Goal: Information Seeking & Learning: Learn about a topic

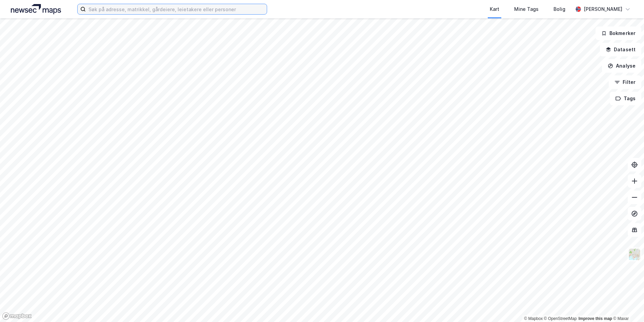
click at [199, 9] on input at bounding box center [176, 9] width 181 height 10
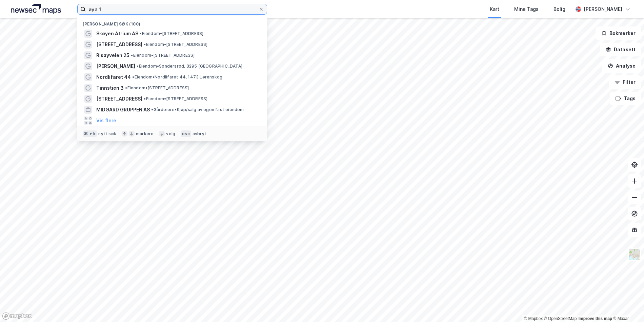
type input "øya 1"
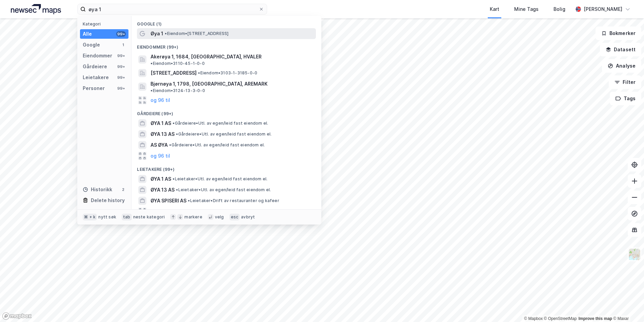
click at [191, 30] on div "Øya 1 • Eiendom • [STREET_ADDRESS]" at bounding box center [233, 34] width 164 height 8
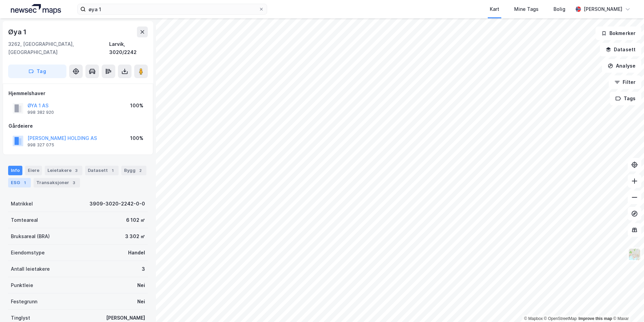
click at [27, 179] on div "1" at bounding box center [24, 182] width 7 height 7
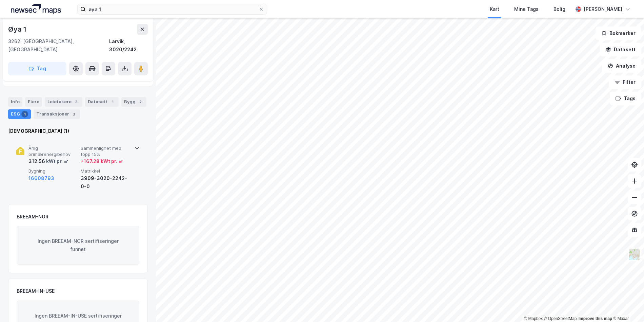
scroll to position [70, 0]
click at [136, 146] on icon at bounding box center [137, 147] width 4 height 2
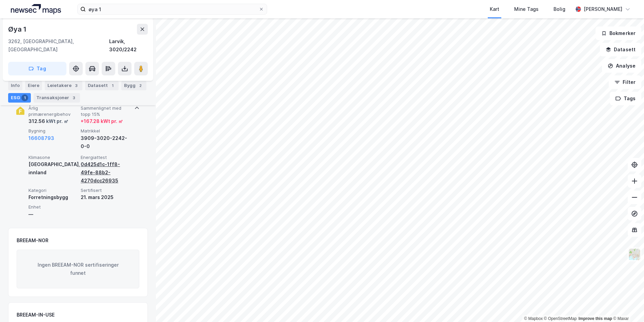
scroll to position [109, 0]
click at [115, 171] on div "0d425d1c-1ff8-49fe-88b2-4270dcc26935" at bounding box center [106, 171] width 50 height 24
click at [93, 167] on div "0d425d1c-1ff8-49fe-88b2-4270dcc26935" at bounding box center [106, 171] width 50 height 24
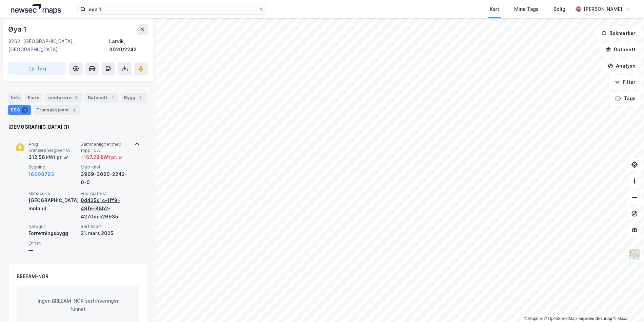
scroll to position [66, 0]
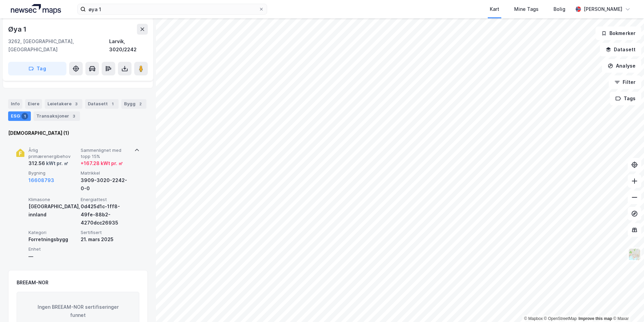
click at [105, 159] on div "+ 167.28 kWt pr. ㎡" at bounding box center [102, 163] width 42 height 8
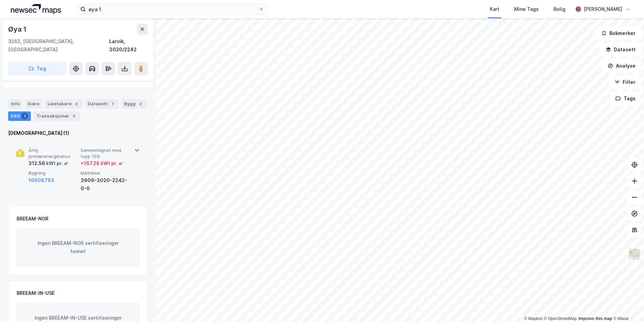
click at [104, 159] on div "+ 167.28 kWt pr. ㎡" at bounding box center [102, 163] width 42 height 8
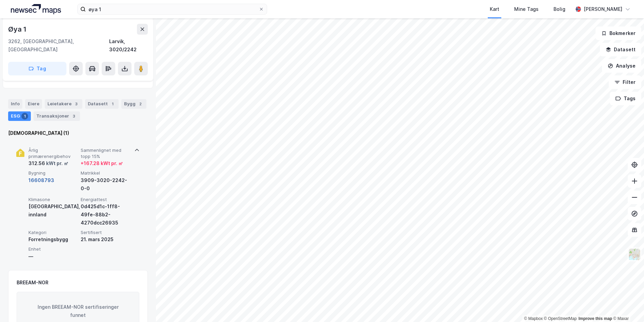
click at [50, 176] on button "16608793" at bounding box center [41, 180] width 26 height 8
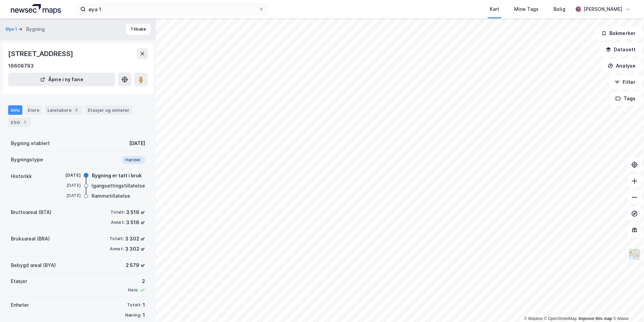
scroll to position [9, 0]
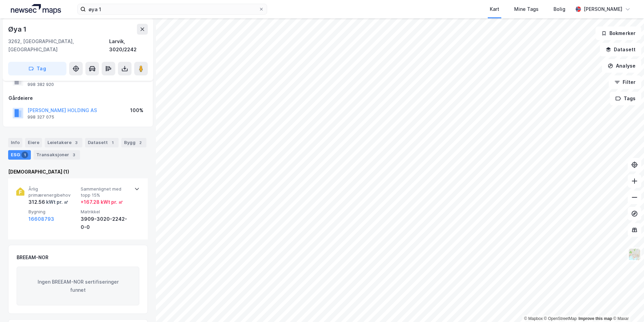
scroll to position [28, 0]
